Goal: Task Accomplishment & Management: Manage account settings

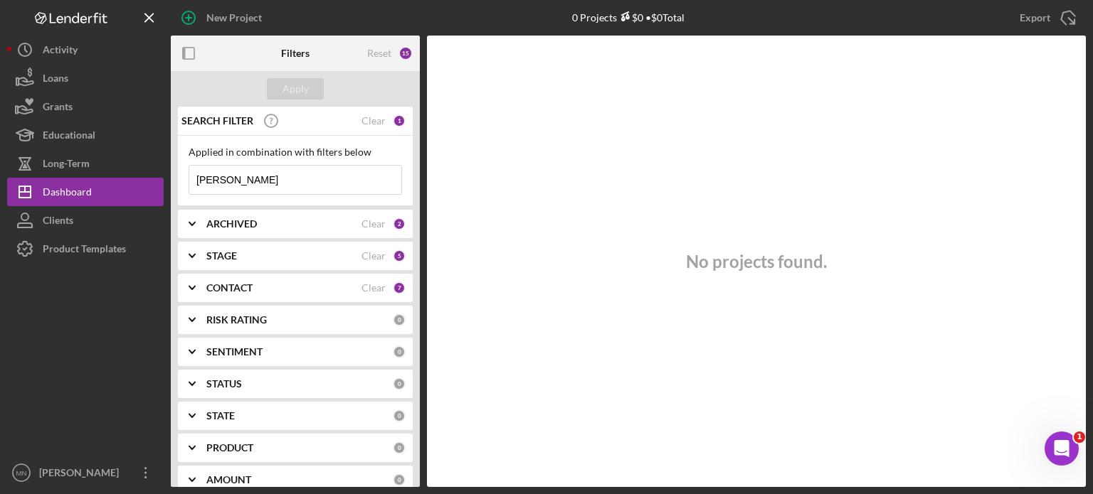
click at [122, 475] on div "[PERSON_NAME]" at bounding box center [82, 475] width 92 height 32
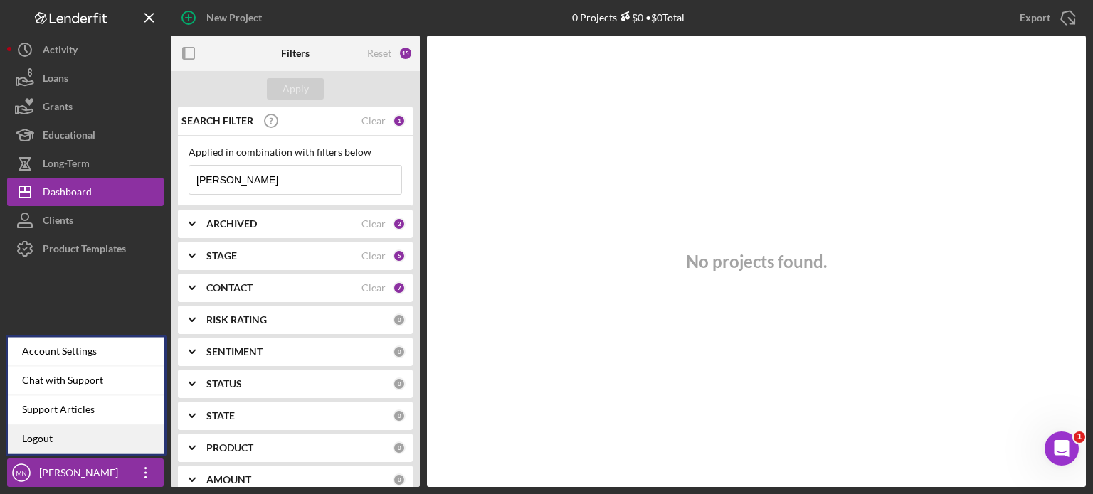
click at [105, 445] on link "Logout" at bounding box center [86, 439] width 157 height 29
